Goal: Task Accomplishment & Management: Manage account settings

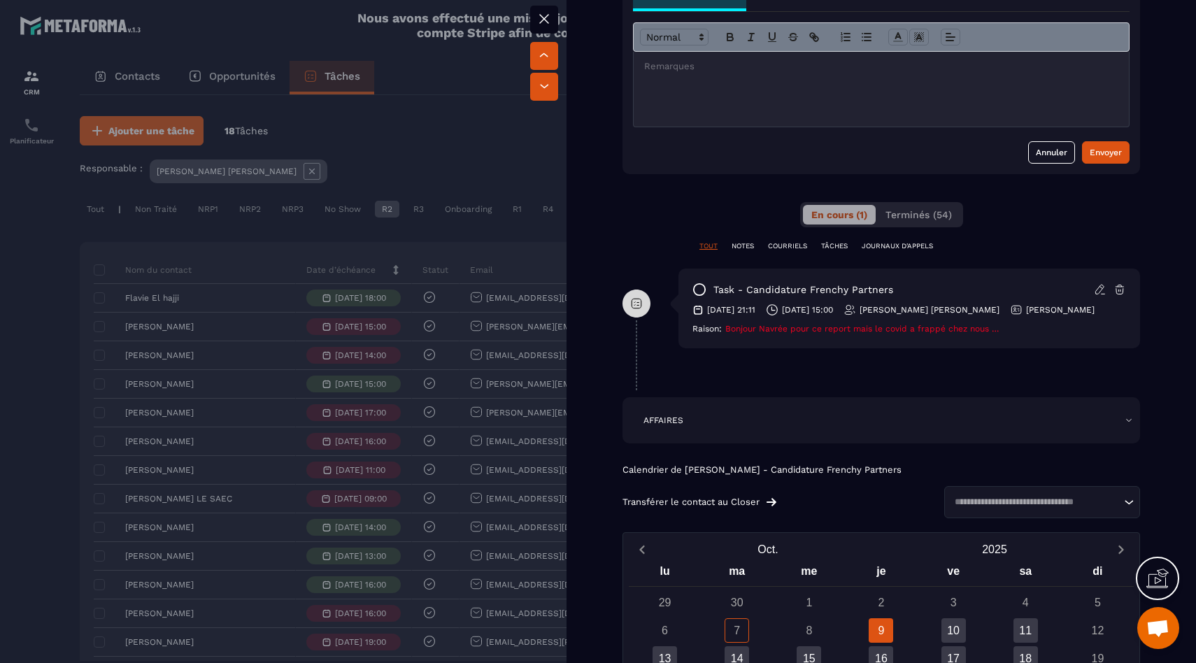
scroll to position [673, 0]
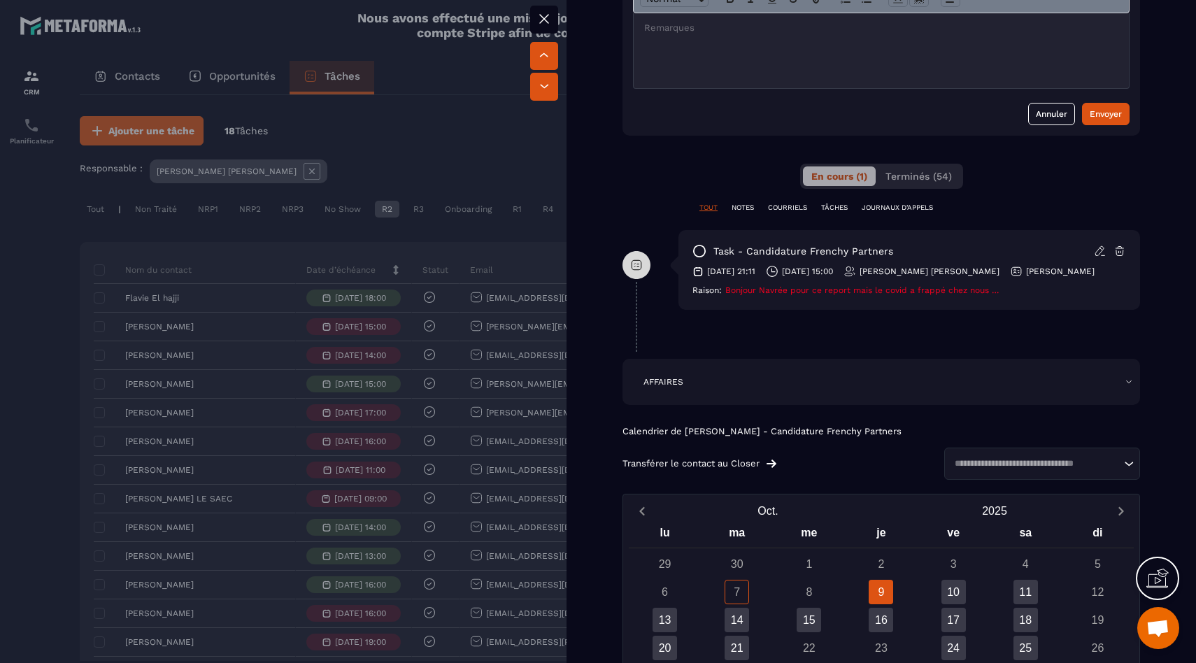
click at [437, 337] on div at bounding box center [598, 331] width 1196 height 663
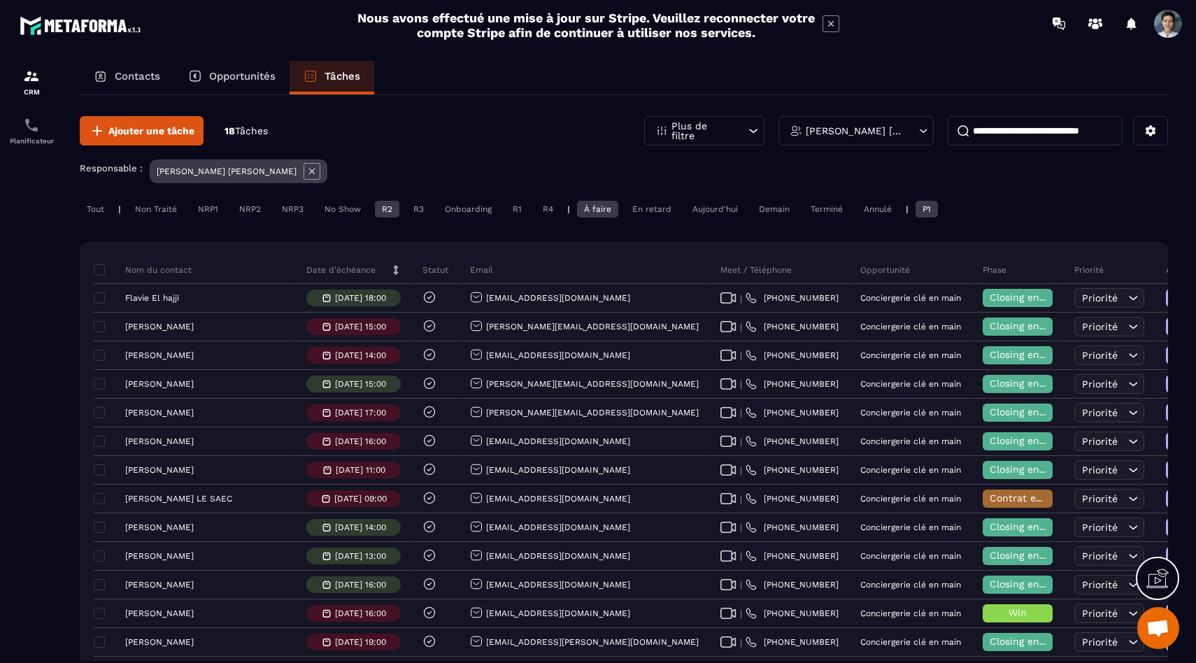
click at [380, 206] on div "R2" at bounding box center [387, 209] width 24 height 17
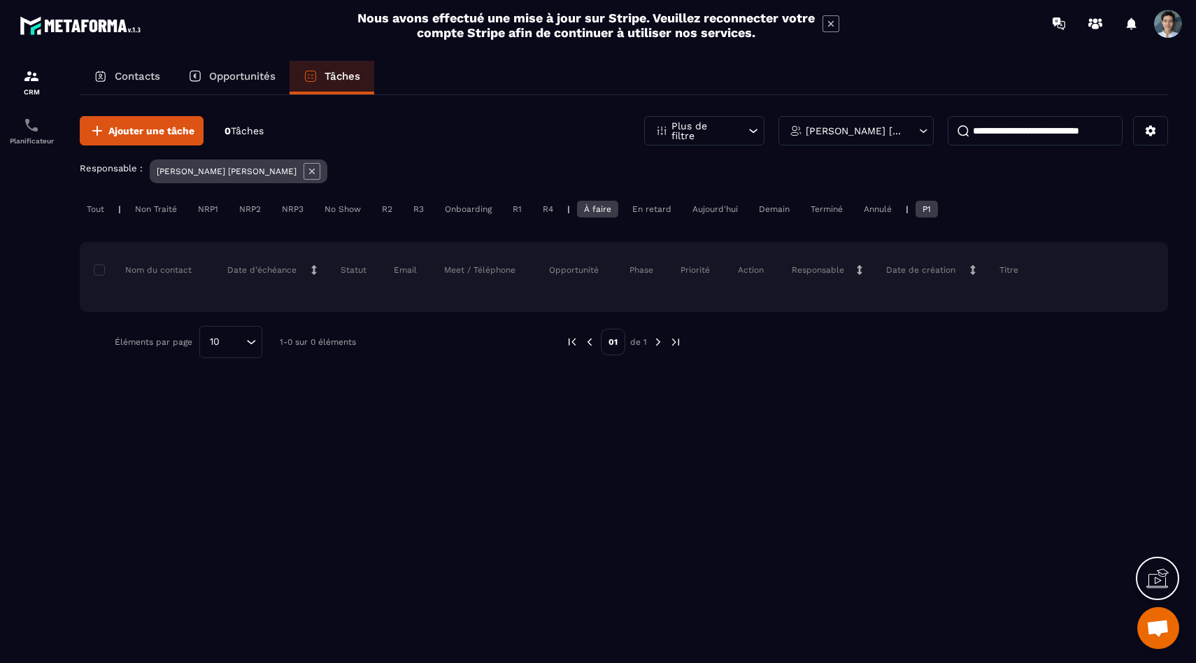
click at [420, 210] on div "R3" at bounding box center [418, 209] width 24 height 17
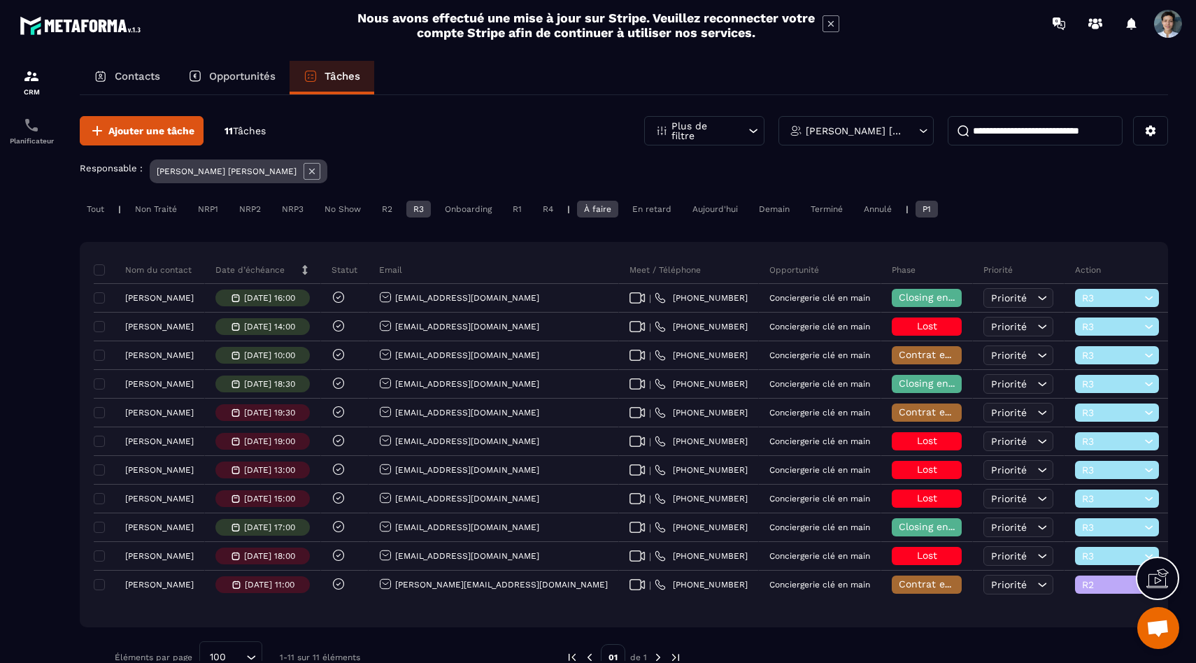
click at [419, 214] on div "R3" at bounding box center [418, 209] width 24 height 17
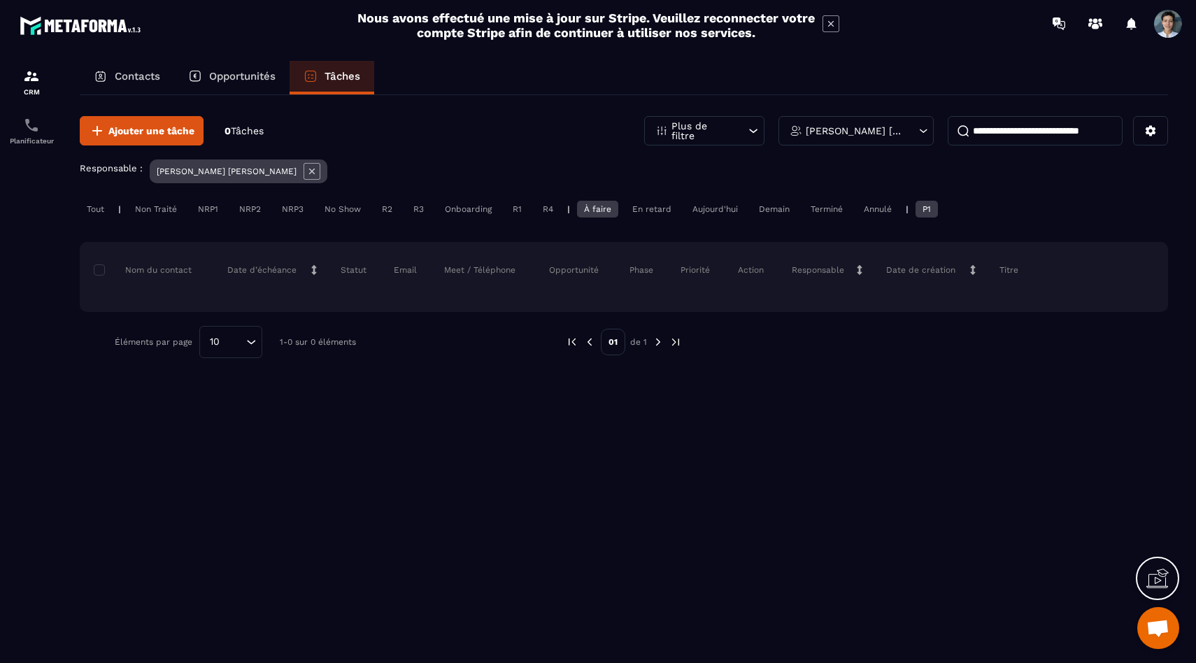
click at [517, 212] on div "R1" at bounding box center [517, 209] width 23 height 17
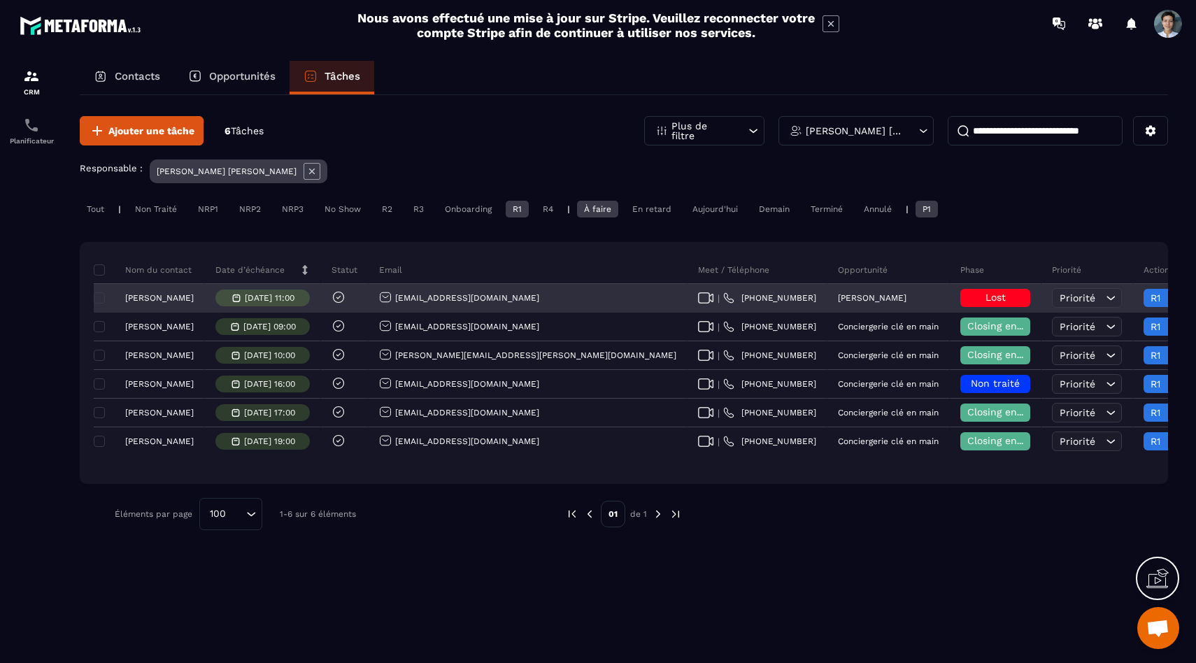
click at [960, 303] on div "Lost" at bounding box center [995, 298] width 70 height 18
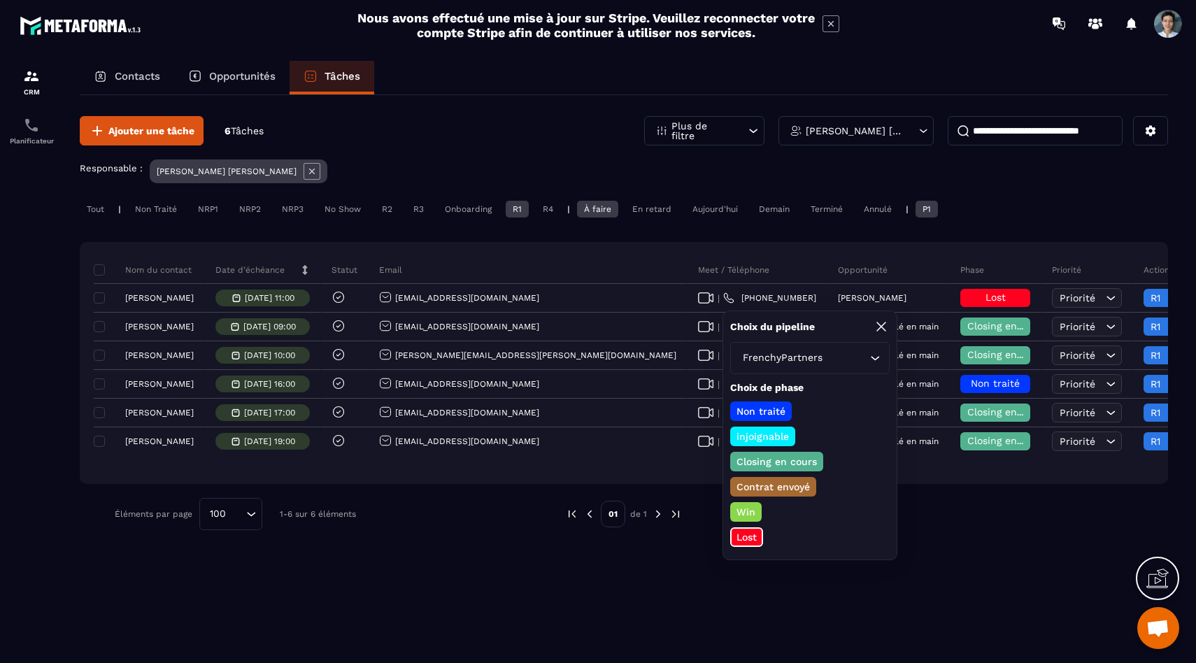
click at [775, 462] on p "Closing en cours" at bounding box center [776, 462] width 85 height 14
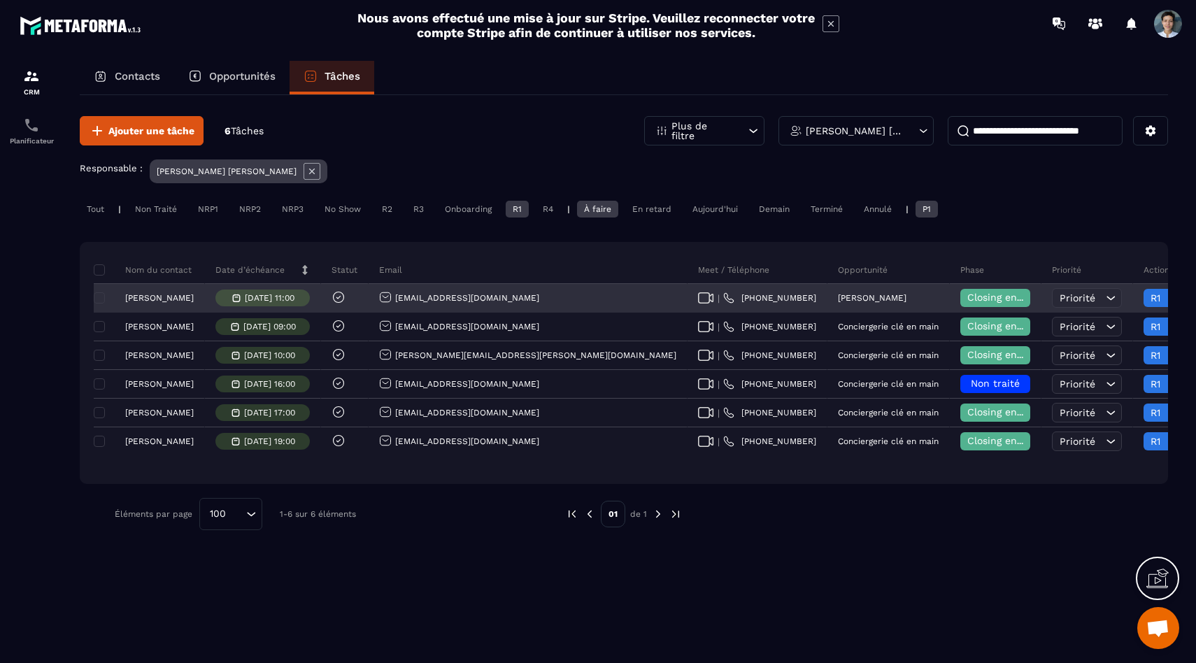
click at [1150, 302] on span "R1" at bounding box center [1179, 297] width 59 height 11
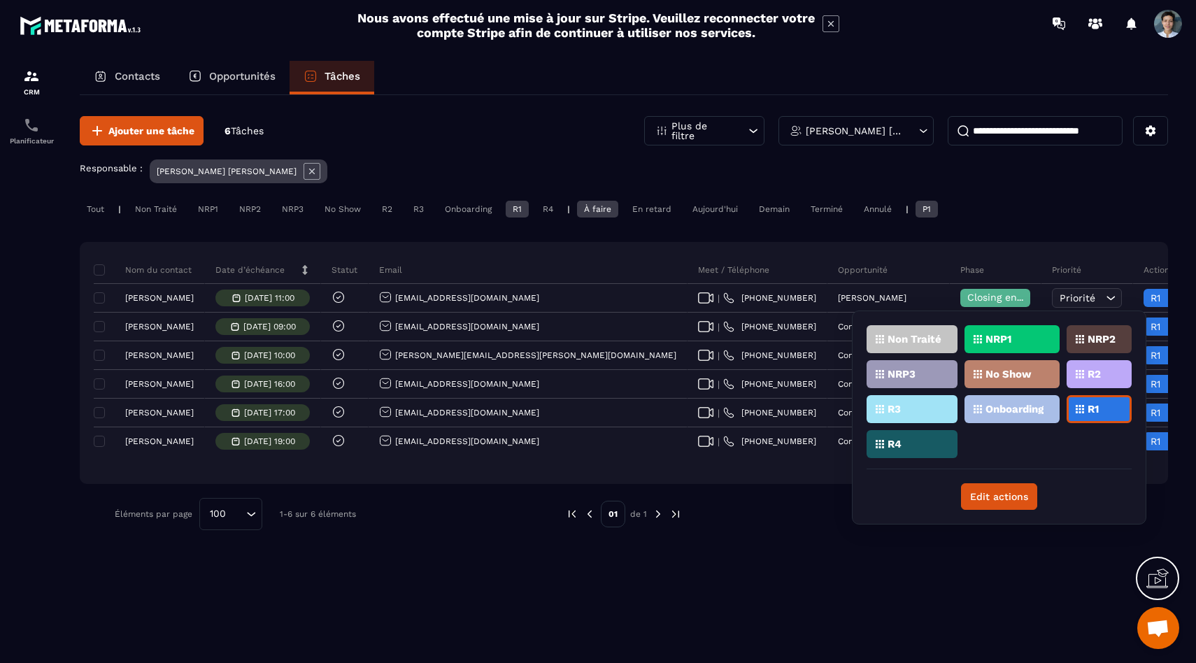
click at [1041, 583] on div "Ajouter une tâche 6 Tâches Plus de filtre [PERSON_NAME] [PERSON_NAME] Responsab…" at bounding box center [624, 378] width 1088 height 566
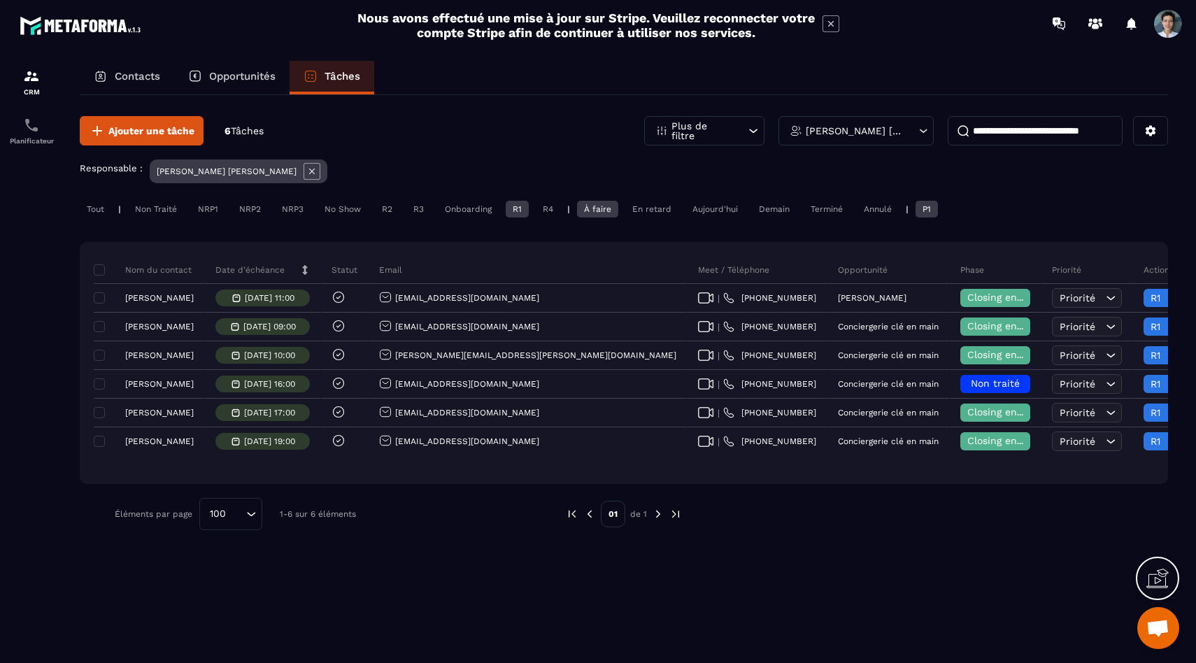
click at [1030, 136] on input at bounding box center [1035, 130] width 175 height 29
type input "*****"
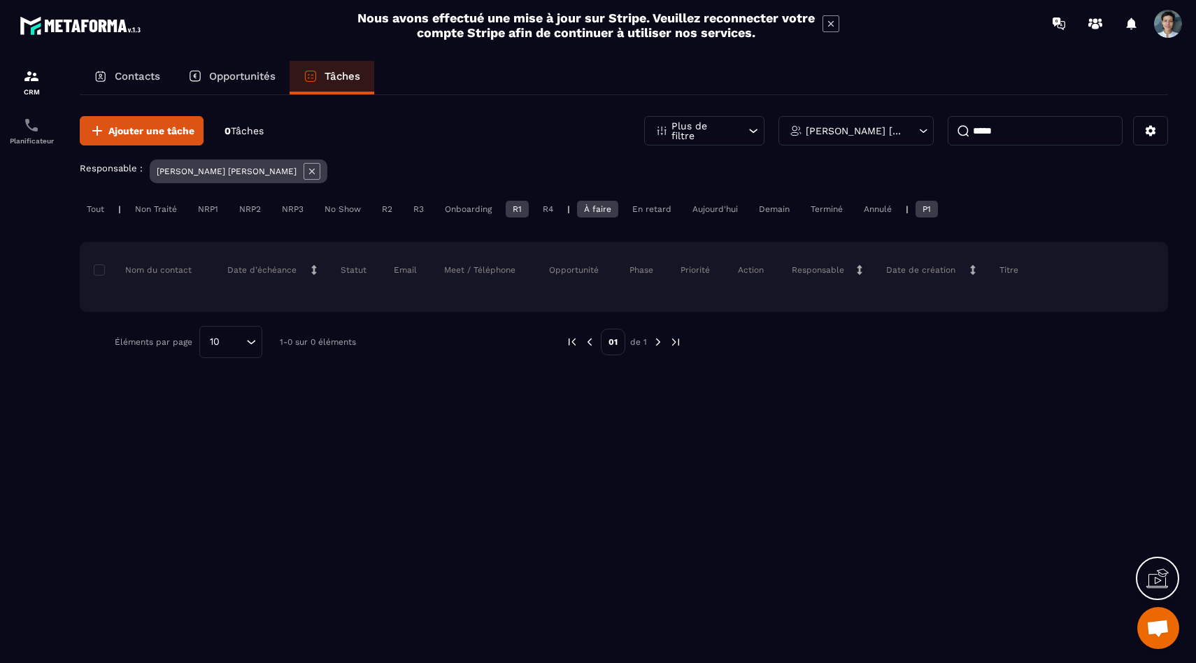
click at [109, 207] on div "Tout" at bounding box center [95, 209] width 31 height 17
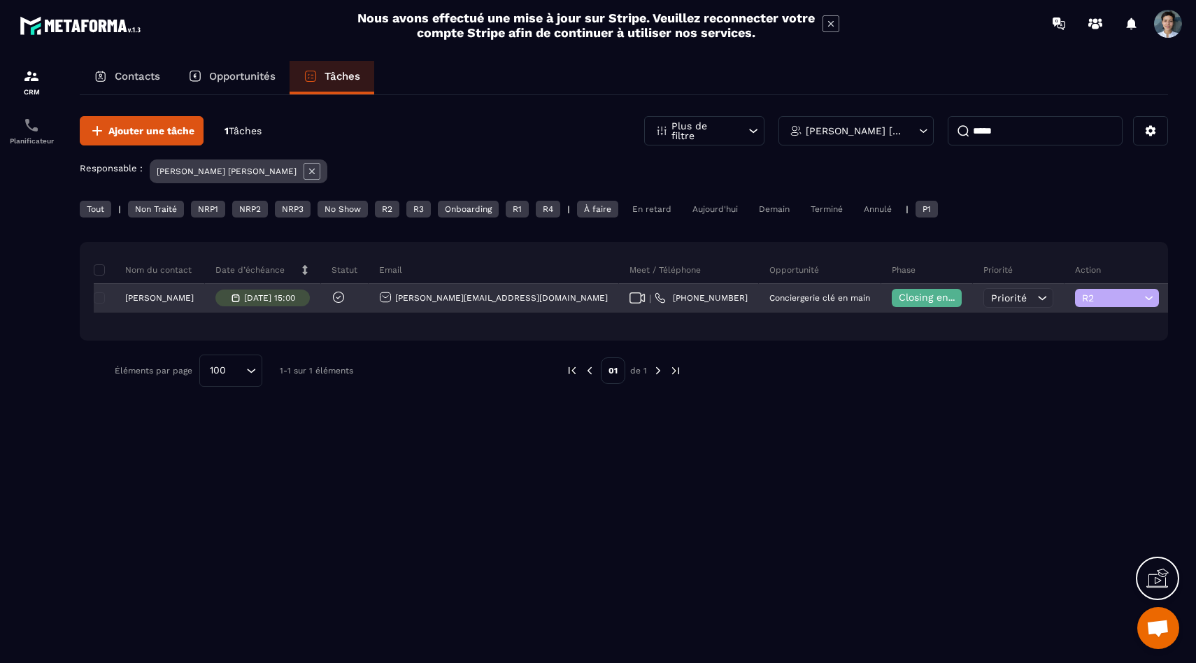
click at [164, 293] on p "[PERSON_NAME]" at bounding box center [159, 298] width 69 height 10
